Goal: Transaction & Acquisition: Book appointment/travel/reservation

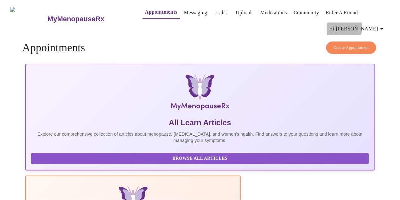
click at [367, 24] on span "Hi [PERSON_NAME]" at bounding box center [358, 28] width 56 height 9
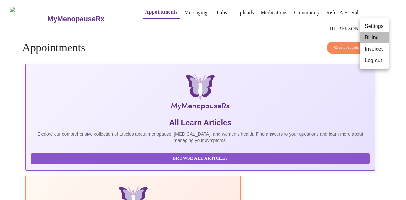
click at [366, 36] on li "Billing" at bounding box center [373, 37] width 29 height 11
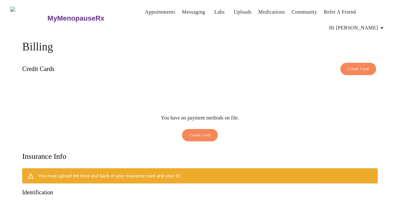
click at [147, 10] on link "Appointments" at bounding box center [160, 12] width 30 height 9
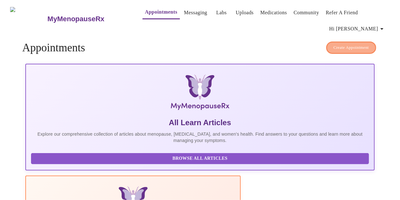
click at [353, 45] on span "Create Appointment" at bounding box center [352, 47] width 36 height 7
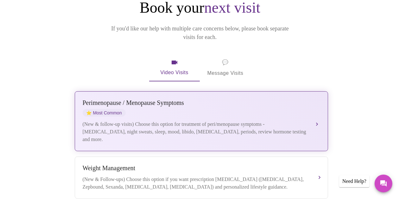
click at [243, 120] on div "(New & follow-up visits) Choose this option for treatment of peri/menopause sym…" at bounding box center [195, 131] width 225 height 23
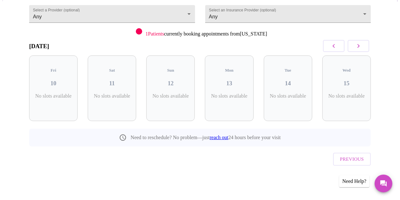
scroll to position [58, 0]
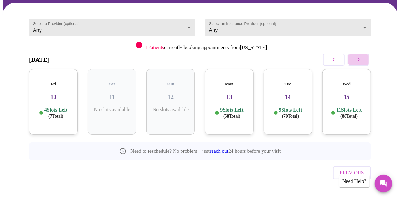
click at [360, 59] on icon "button" at bounding box center [359, 60] width 2 height 4
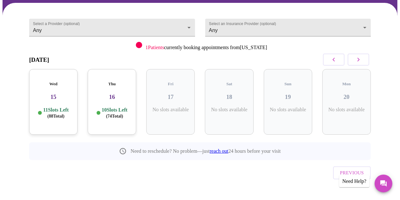
click at [360, 59] on icon "button" at bounding box center [359, 60] width 2 height 4
click at [338, 61] on icon "button" at bounding box center [334, 60] width 8 height 8
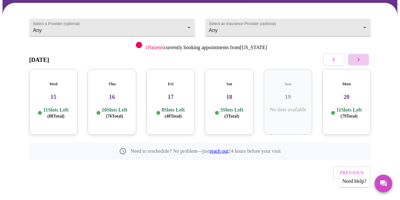
click at [367, 59] on button "button" at bounding box center [359, 60] width 22 height 12
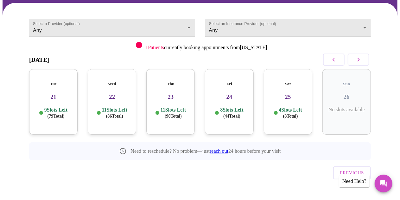
click at [291, 107] on p "4 Slots Left ( 8 Total)" at bounding box center [290, 113] width 23 height 12
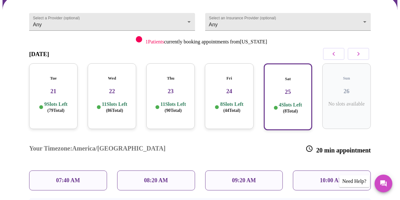
scroll to position [63, 0]
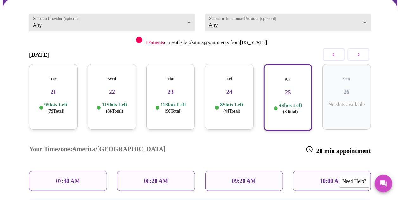
click at [330, 178] on p "10:00 AM" at bounding box center [332, 181] width 24 height 7
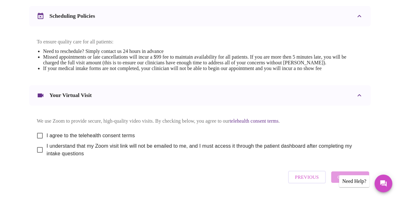
scroll to position [270, 0]
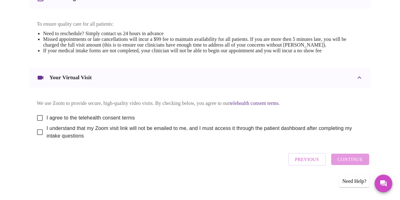
click at [39, 116] on input "I agree to the telehealth consent terms" at bounding box center [39, 117] width 13 height 13
checkbox input "true"
click at [36, 133] on input "I understand that my Zoom visit link will not be emailed to me, and I must acce…" at bounding box center [39, 132] width 13 height 13
checkbox input "true"
click at [357, 163] on span "Continue" at bounding box center [350, 159] width 25 height 8
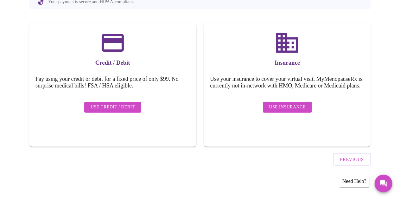
scroll to position [78, 0]
